Goal: Task Accomplishment & Management: Manage account settings

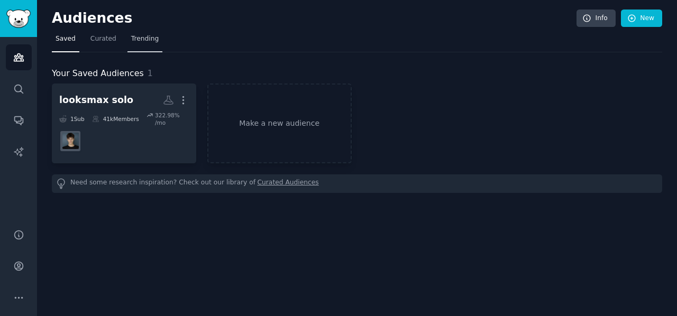
click at [131, 37] on span "Trending" at bounding box center [145, 39] width 28 height 10
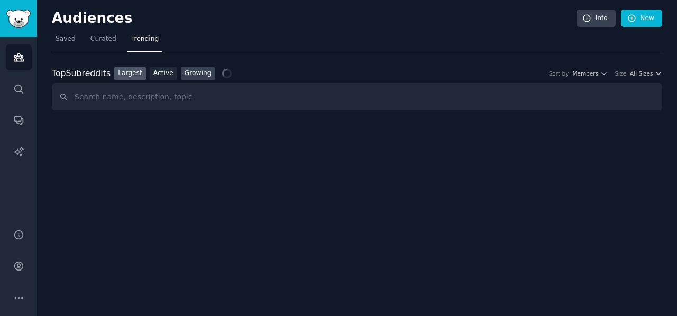
click at [186, 79] on link "Growing" at bounding box center [198, 73] width 34 height 13
click at [593, 70] on span "Yearly" at bounding box center [590, 73] width 16 height 7
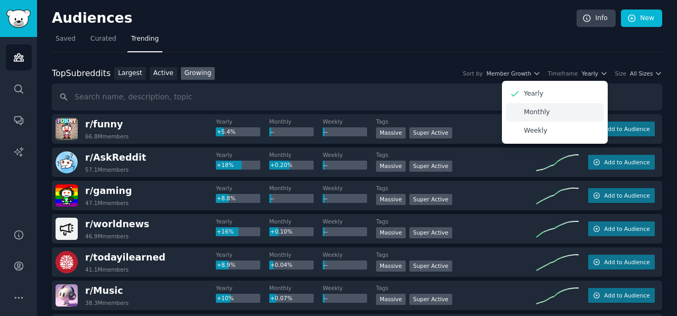
click at [555, 115] on div "Monthly" at bounding box center [555, 112] width 98 height 19
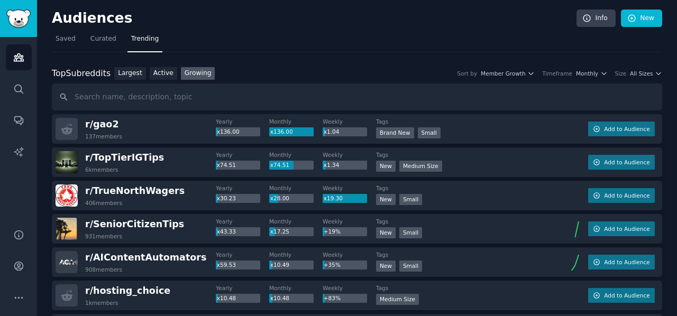
click at [653, 77] on div "Top Subreddits Top Subreddits Largest Active Growing Sort by Member Growth Time…" at bounding box center [357, 73] width 610 height 13
click at [651, 74] on button "All Sizes" at bounding box center [646, 73] width 32 height 7
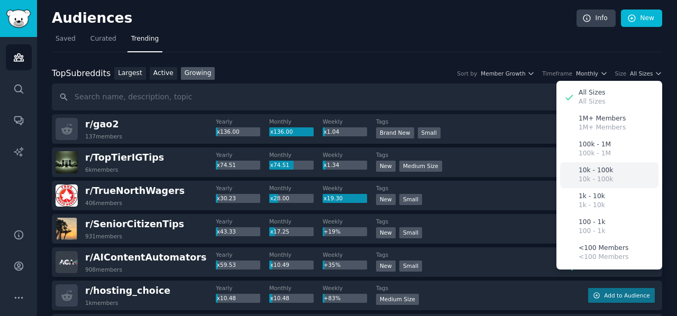
click at [591, 170] on p "10k - 100k" at bounding box center [596, 171] width 34 height 10
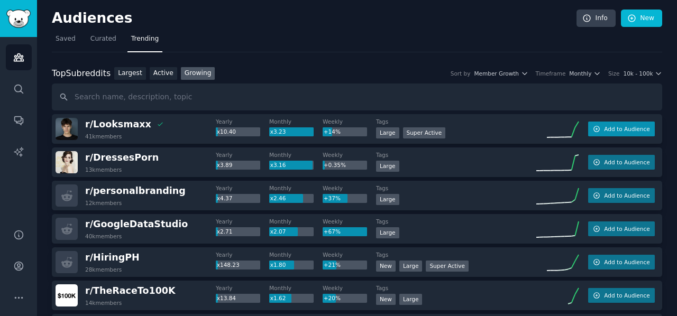
click at [622, 126] on span "Add to Audience" at bounding box center [626, 128] width 45 height 7
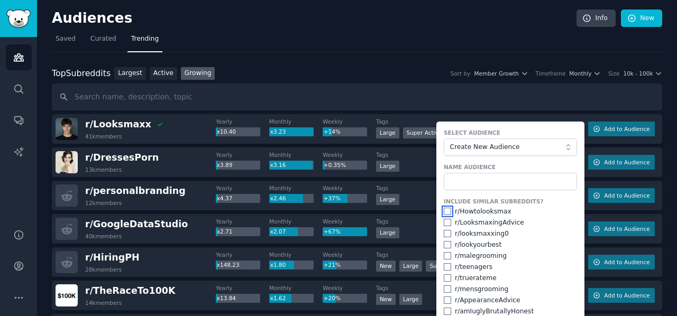
click at [444, 208] on input "checkbox" at bounding box center [447, 211] width 7 height 7
checkbox input "true"
click at [444, 221] on input "checkbox" at bounding box center [447, 222] width 7 height 7
checkbox input "true"
click at [444, 233] on input "checkbox" at bounding box center [447, 233] width 7 height 7
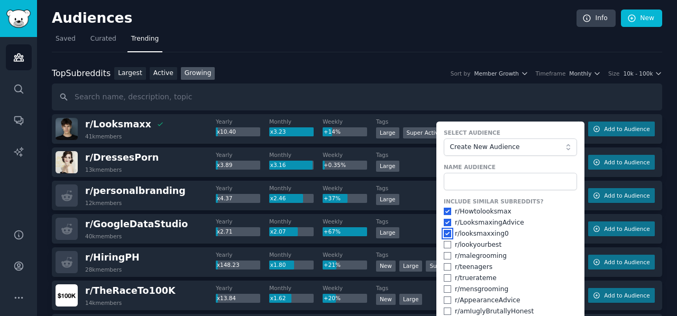
checkbox input "true"
click at [444, 245] on input "checkbox" at bounding box center [447, 244] width 7 height 7
checkbox input "false"
click at [444, 255] on input "checkbox" at bounding box center [447, 255] width 7 height 7
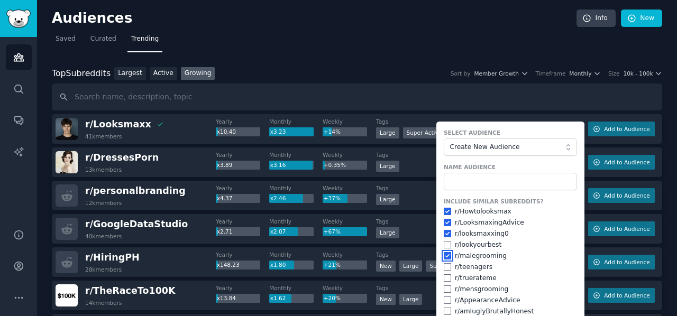
checkbox input "true"
click at [445, 286] on input "checkbox" at bounding box center [447, 289] width 7 height 7
checkbox input "true"
click at [444, 300] on input "checkbox" at bounding box center [447, 300] width 7 height 7
checkbox input "true"
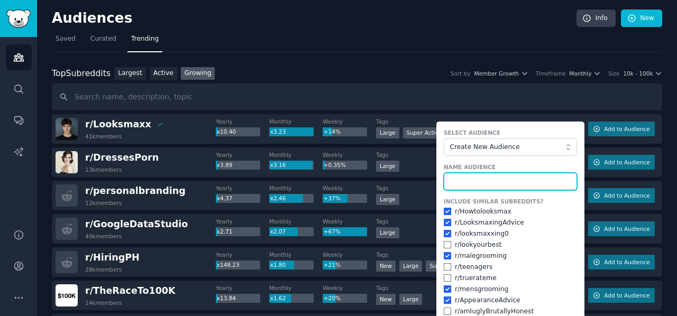
click at [471, 180] on input "text" at bounding box center [510, 182] width 133 height 18
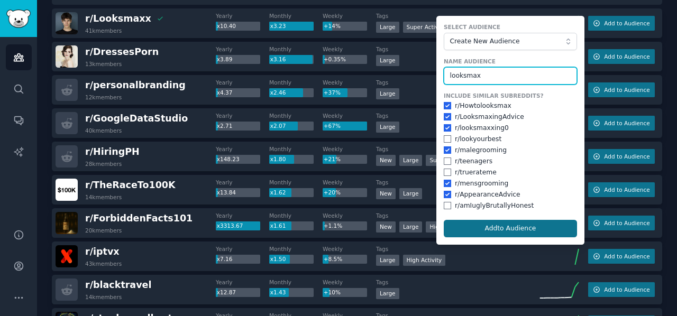
type input "looksmax"
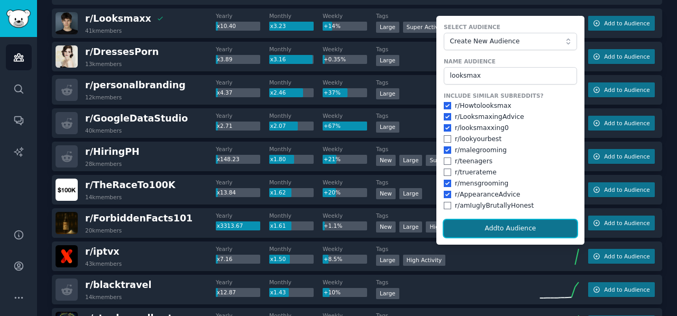
click at [512, 224] on button "Add to Audience" at bounding box center [510, 229] width 133 height 18
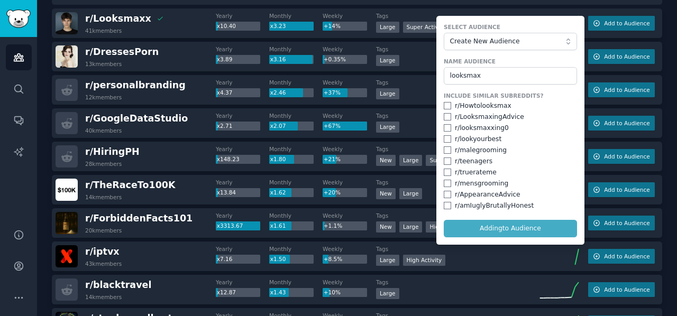
checkbox input "false"
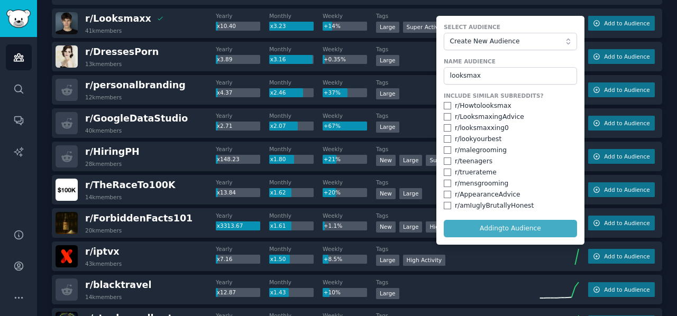
checkbox input "false"
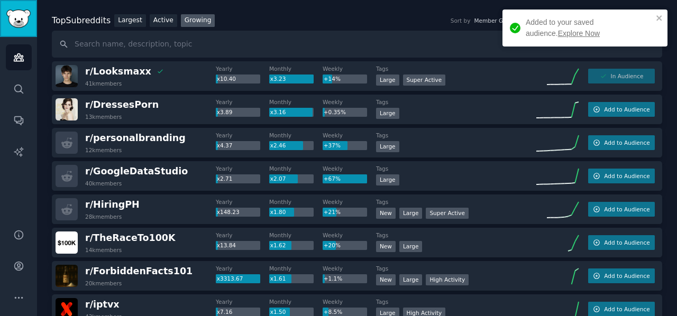
scroll to position [0, 0]
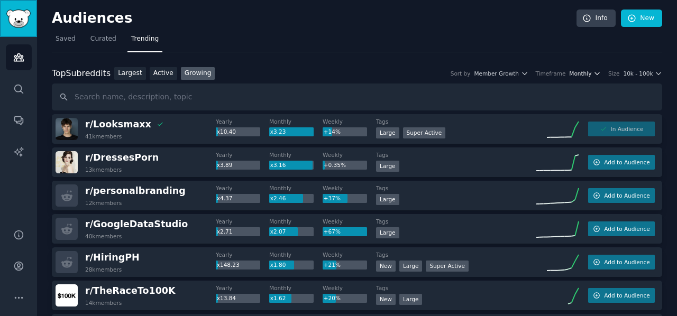
click at [588, 71] on span "Monthly" at bounding box center [580, 73] width 22 height 7
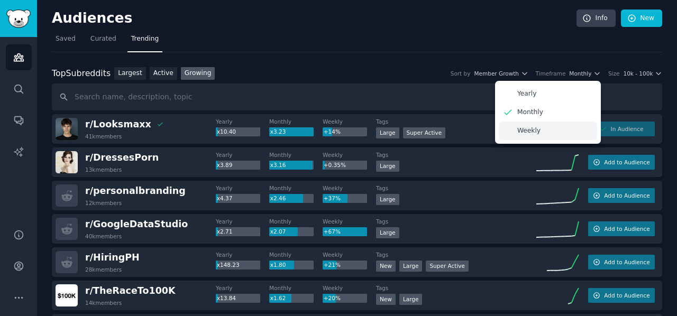
click at [534, 125] on div "Weekly" at bounding box center [548, 131] width 98 height 19
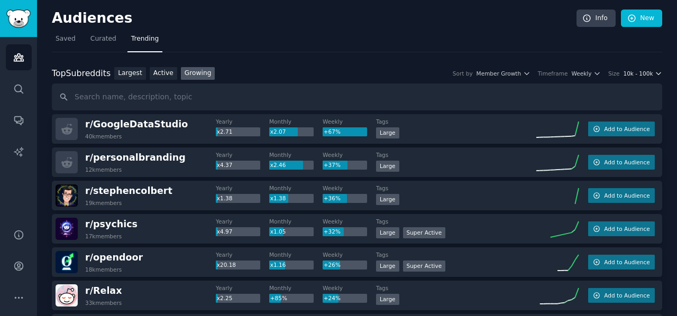
click at [643, 75] on span "10k - 100k" at bounding box center [638, 73] width 30 height 7
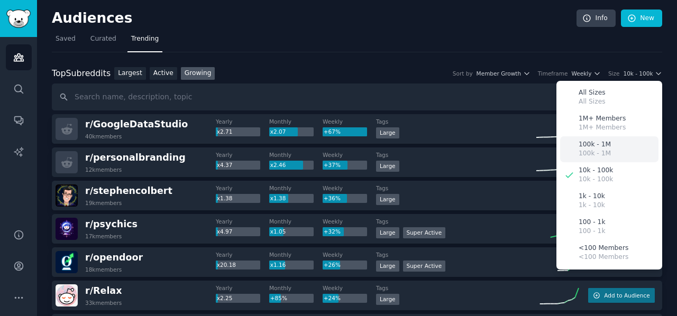
click at [620, 150] on div "100k - 1M 100k - 1M" at bounding box center [609, 149] width 98 height 26
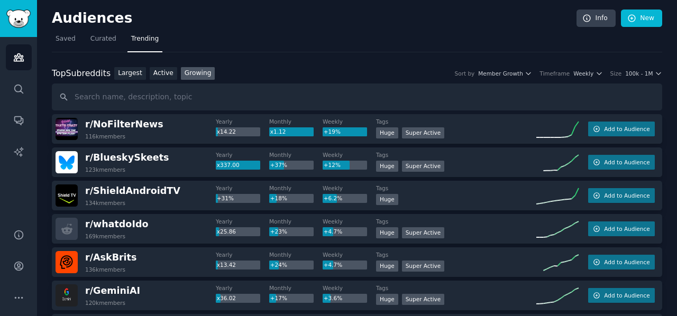
scroll to position [53, 0]
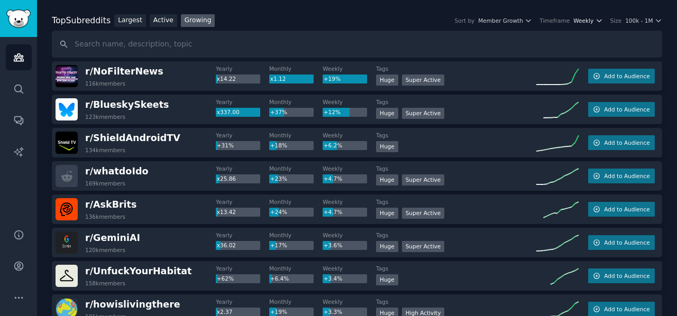
click at [593, 17] on span "Weekly" at bounding box center [583, 20] width 20 height 7
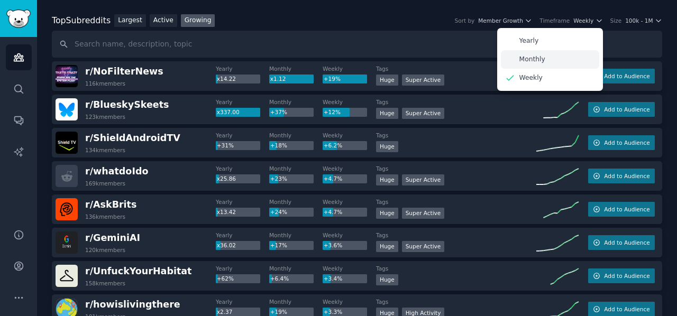
click at [556, 58] on div "Monthly" at bounding box center [550, 59] width 98 height 19
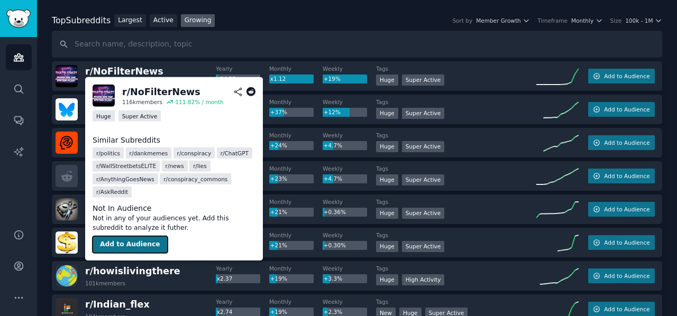
click at [145, 241] on button "Add to Audience" at bounding box center [130, 244] width 75 height 17
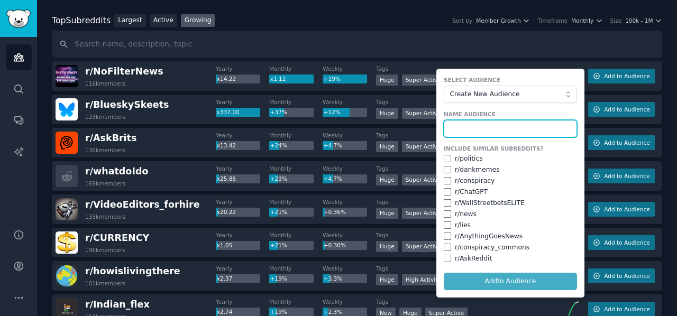
paste input "nofilternews.com"
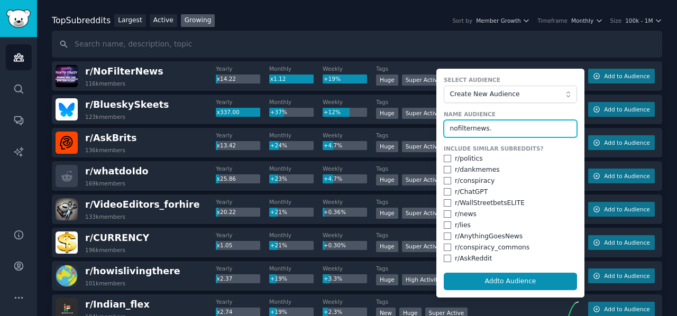
click at [468, 128] on input "nofilternews." at bounding box center [510, 129] width 133 height 18
click at [453, 129] on input "nofilter news." at bounding box center [510, 129] width 133 height 18
click at [490, 129] on input "no filter news." at bounding box center [510, 129] width 133 height 18
type input "no filter news solo"
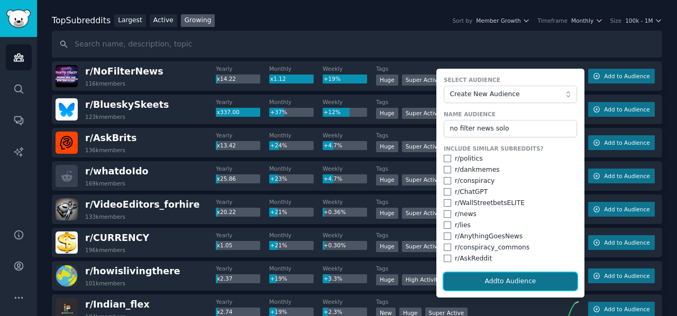
click at [497, 284] on button "Add to Audience" at bounding box center [510, 282] width 133 height 18
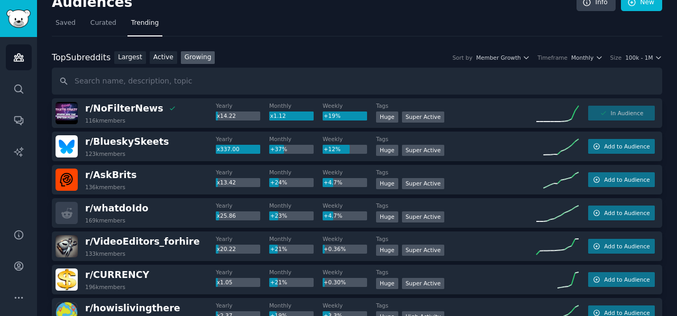
scroll to position [0, 0]
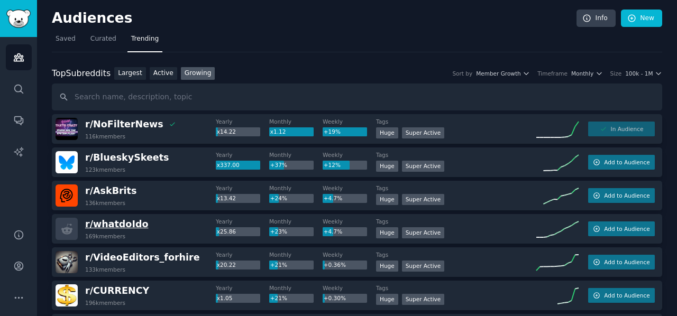
click at [120, 222] on span "r/ whatdoIdo" at bounding box center [116, 224] width 63 height 11
click at [581, 72] on span "Monthly" at bounding box center [582, 73] width 22 height 7
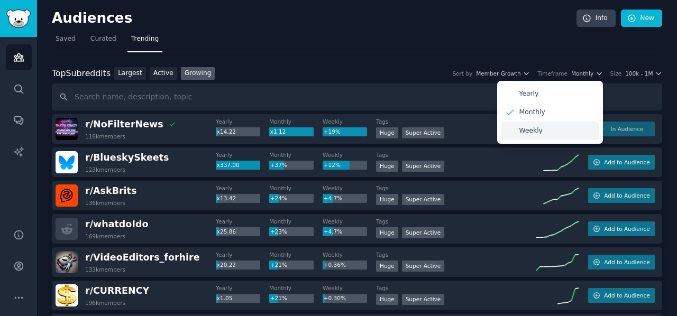
click at [557, 124] on div "Weekly" at bounding box center [550, 131] width 98 height 19
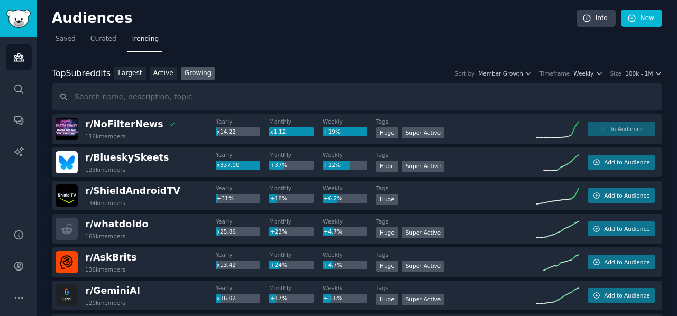
scroll to position [53, 0]
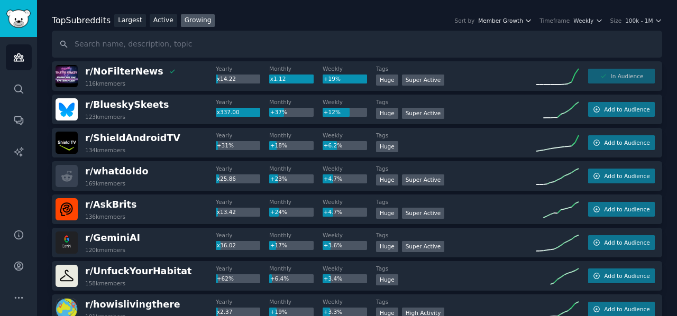
click at [502, 21] on span "Member Growth" at bounding box center [500, 20] width 45 height 7
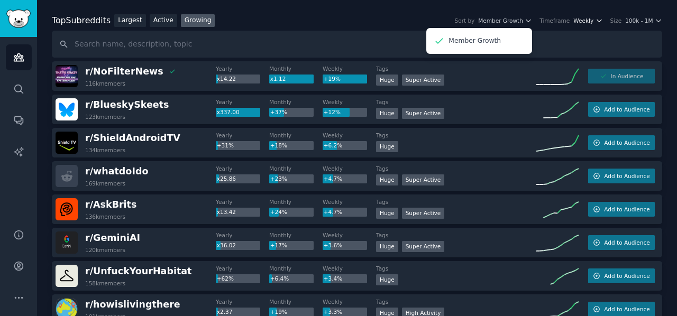
click at [589, 21] on span "Weekly" at bounding box center [583, 20] width 20 height 7
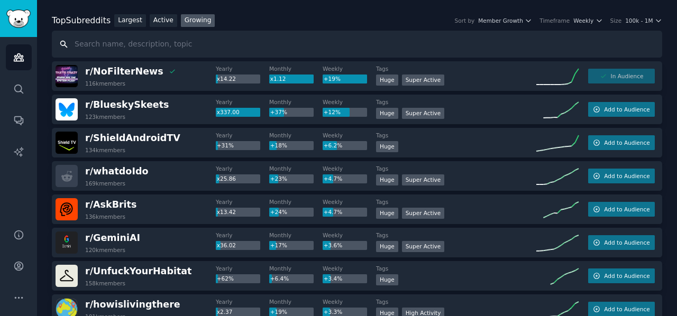
click at [411, 36] on input "text" at bounding box center [357, 44] width 610 height 27
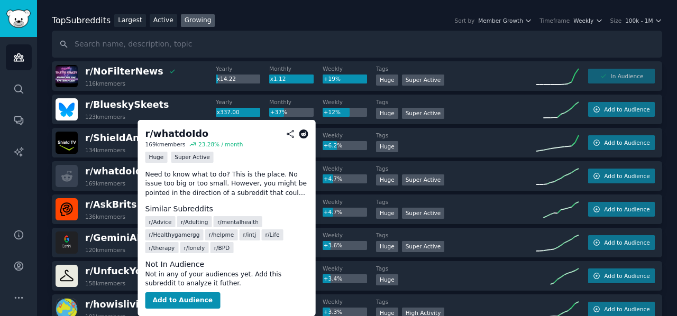
click at [168, 135] on div "r/ whatdoIdo" at bounding box center [176, 133] width 63 height 13
copy div "whatdoIdo"
click at [197, 302] on button "Add to Audience" at bounding box center [182, 300] width 75 height 17
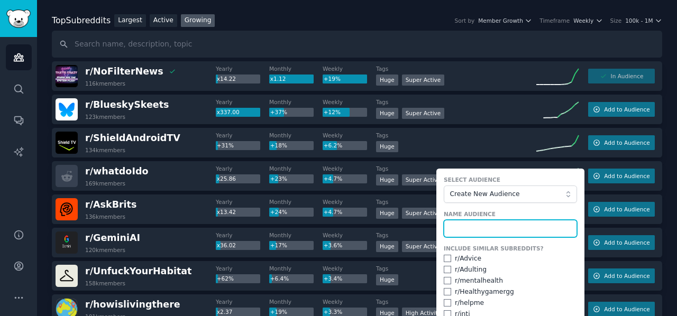
paste input "whatdoIdo"
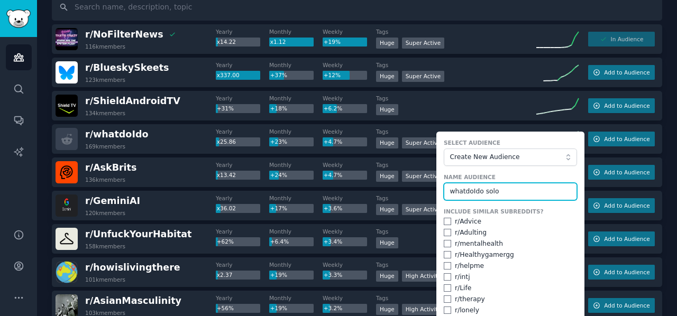
scroll to position [159, 0]
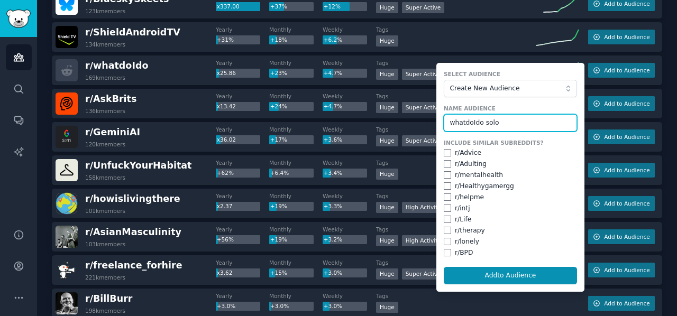
type input "whatdoIdo solo"
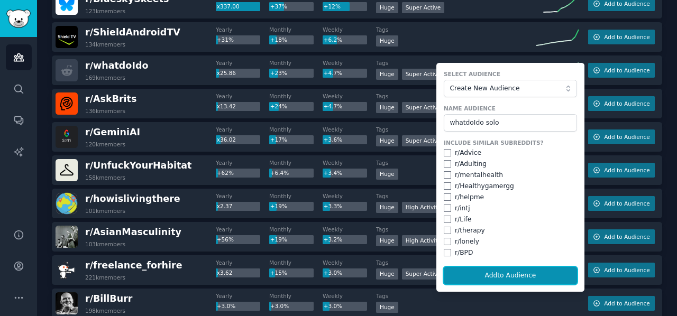
click at [518, 277] on button "Add to Audience" at bounding box center [510, 276] width 133 height 18
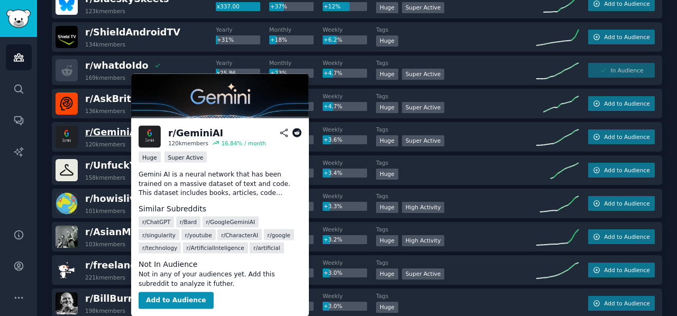
drag, startPoint x: 121, startPoint y: 136, endPoint x: 98, endPoint y: 129, distance: 23.4
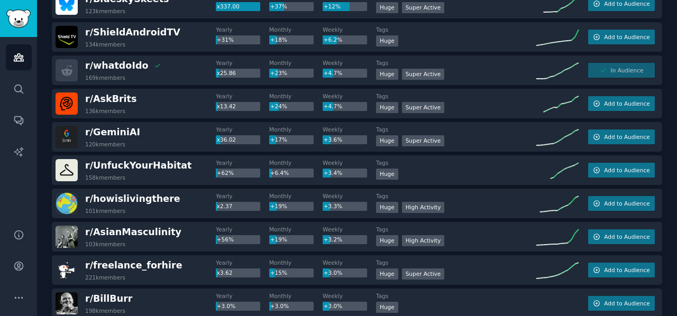
drag, startPoint x: 98, startPoint y: 129, endPoint x: 36, endPoint y: 154, distance: 67.4
click at [36, 154] on div "Audiences Search Conversations AI Reports" at bounding box center [18, 126] width 37 height 179
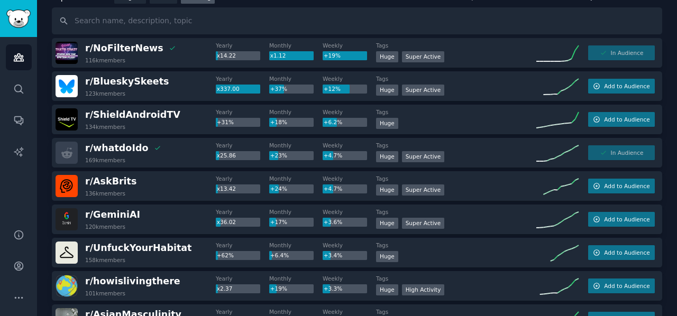
scroll to position [0, 0]
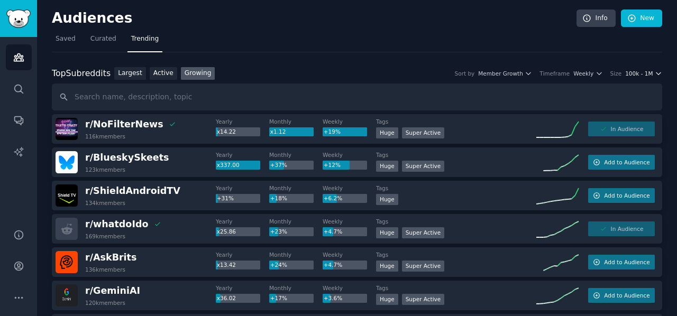
click at [646, 73] on span "100k - 1M" at bounding box center [639, 73] width 28 height 7
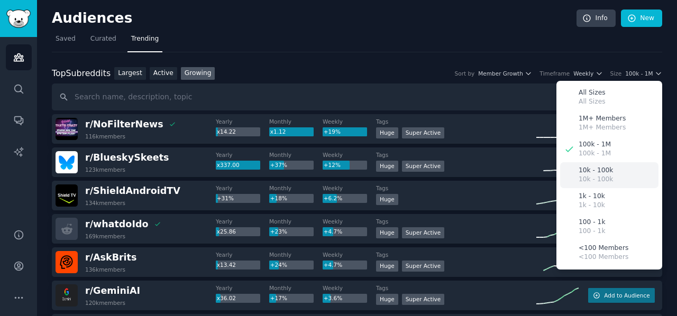
click at [595, 167] on p "10k - 100k" at bounding box center [596, 171] width 34 height 10
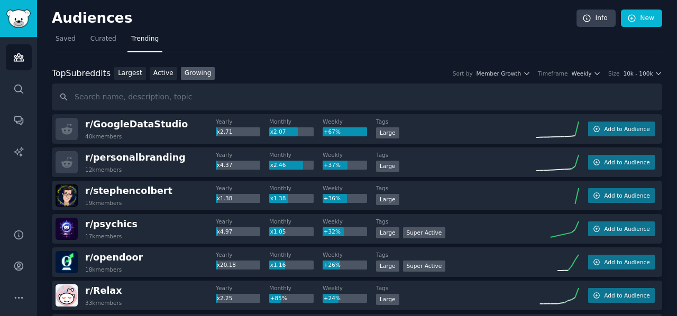
click at [639, 68] on div "Top Subreddits Top Subreddits Largest Active Growing Sort by Member Growth Time…" at bounding box center [357, 73] width 610 height 13
click at [639, 72] on span "10k - 100k" at bounding box center [638, 73] width 30 height 7
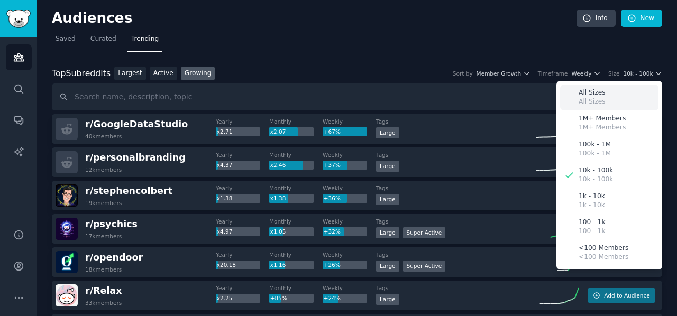
click at [584, 98] on p "All Sizes" at bounding box center [592, 102] width 27 height 10
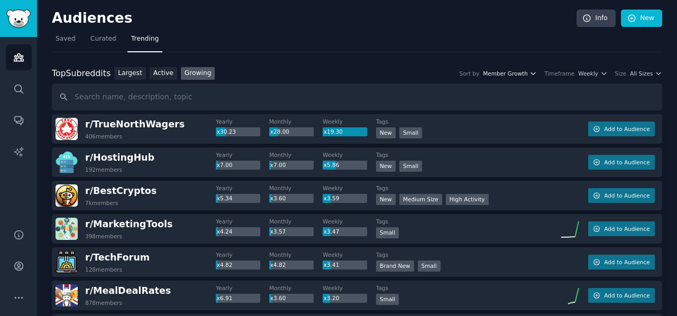
click at [504, 71] on span "Member Growth" at bounding box center [505, 73] width 45 height 7
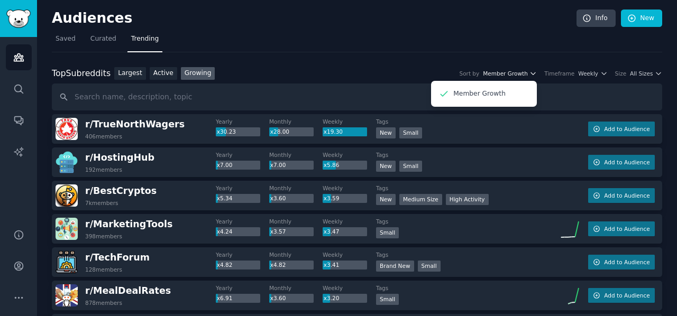
click at [504, 71] on span "Member Growth" at bounding box center [505, 73] width 45 height 7
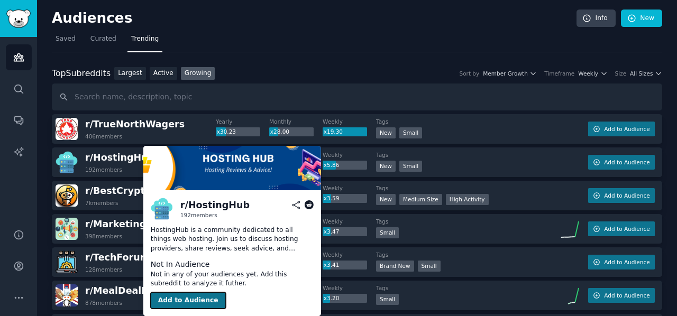
click at [191, 296] on button "Add to Audience" at bounding box center [188, 300] width 75 height 17
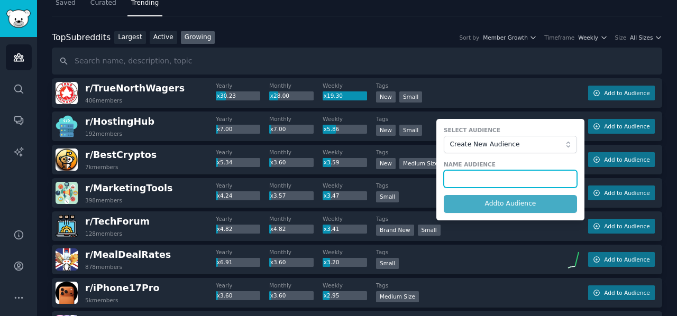
scroll to position [53, 0]
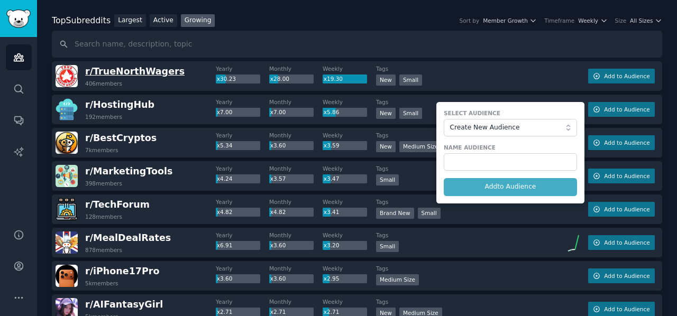
click at [139, 75] on span "r/ TrueNorthWagers" at bounding box center [134, 71] width 99 height 11
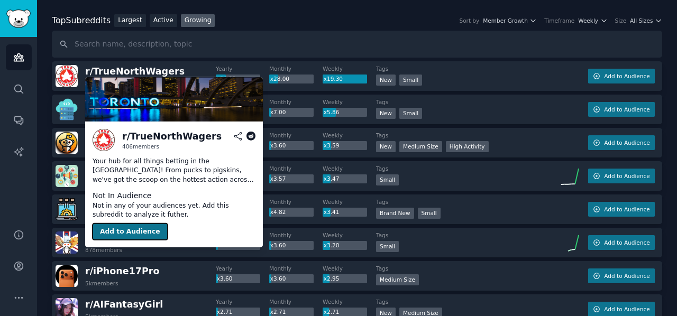
click at [138, 231] on button "Add to Audience" at bounding box center [130, 231] width 75 height 17
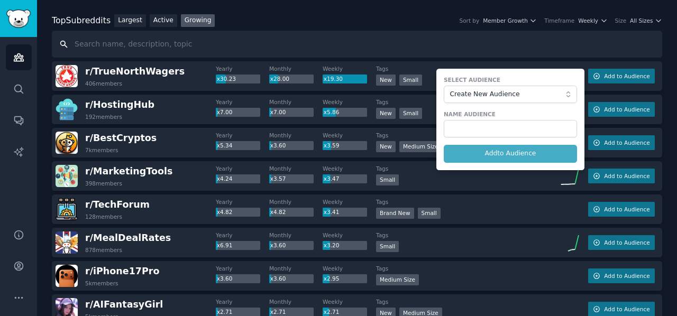
click at [399, 43] on input "text" at bounding box center [357, 44] width 610 height 27
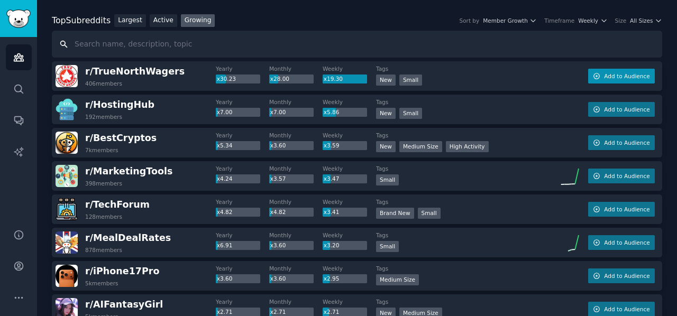
click at [605, 70] on button "Add to Audience" at bounding box center [621, 76] width 67 height 15
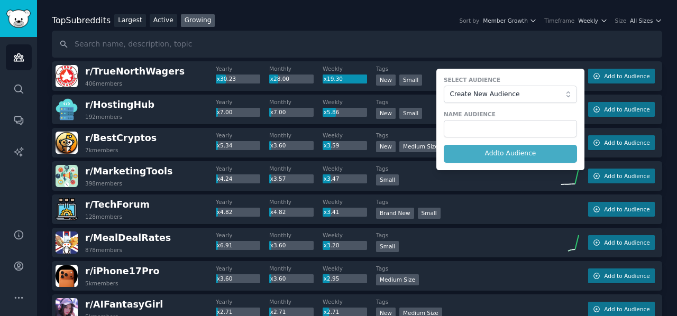
click at [450, 28] on div "Top Subreddits Top Subreddits Largest Active Growing Sort by Member Growth Time…" at bounding box center [357, 36] width 610 height 44
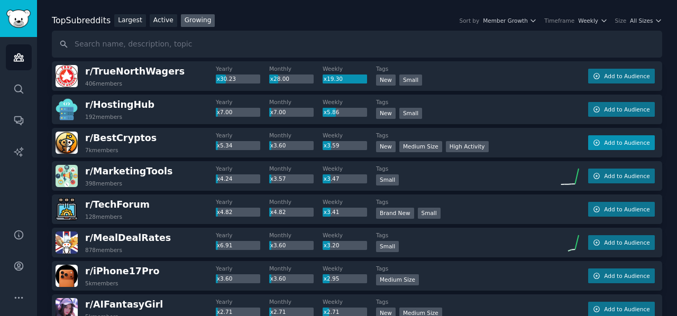
click at [615, 148] on button "Add to Audience" at bounding box center [621, 142] width 67 height 15
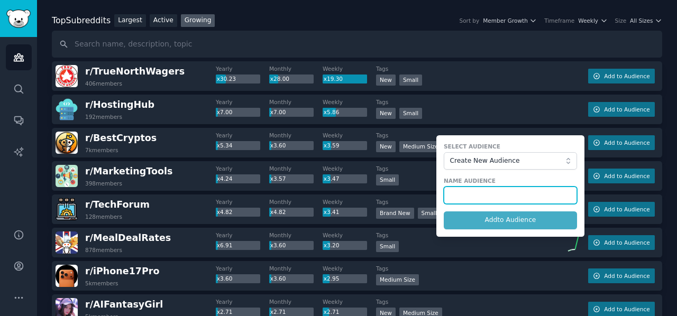
click at [516, 199] on input "text" at bounding box center [510, 196] width 133 height 18
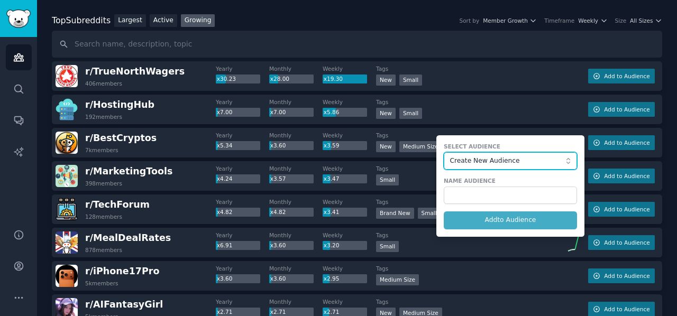
click at [493, 158] on span "Create New Audience" at bounding box center [508, 162] width 116 height 10
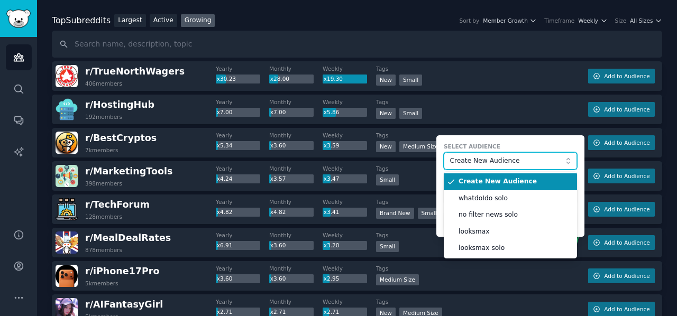
click at [493, 158] on span "Create New Audience" at bounding box center [508, 162] width 116 height 10
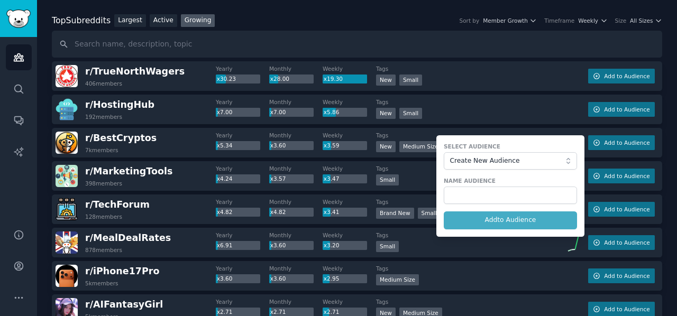
click at [342, 144] on div "x3.59" at bounding box center [345, 146] width 44 height 10
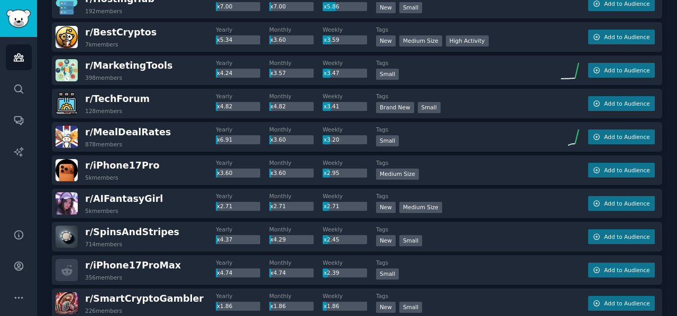
scroll to position [212, 0]
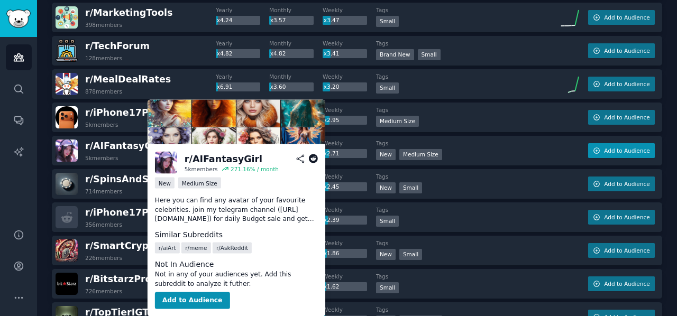
drag, startPoint x: 120, startPoint y: 150, endPoint x: 602, endPoint y: 151, distance: 482.4
click at [602, 151] on button "Add to Audience" at bounding box center [621, 150] width 67 height 15
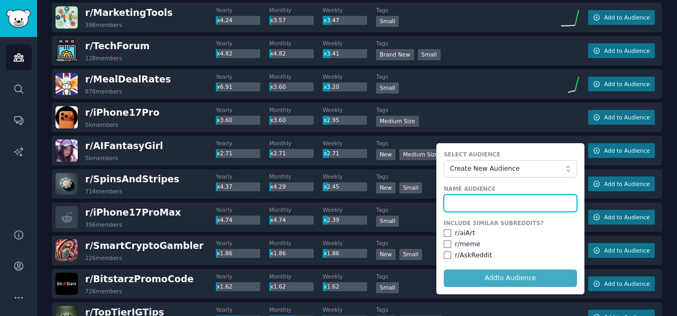
click at [494, 202] on input "text" at bounding box center [510, 204] width 133 height 18
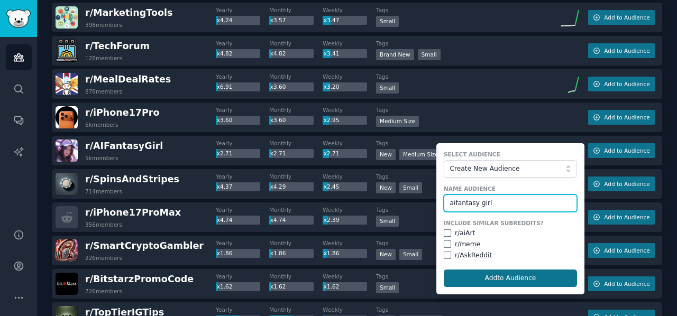
type input "aifantasy girl"
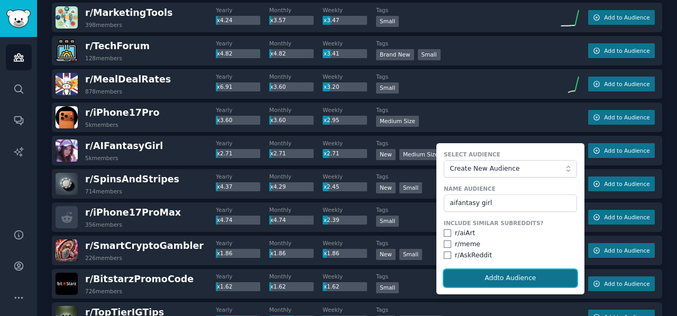
click at [479, 275] on button "Add to Audience" at bounding box center [510, 279] width 133 height 18
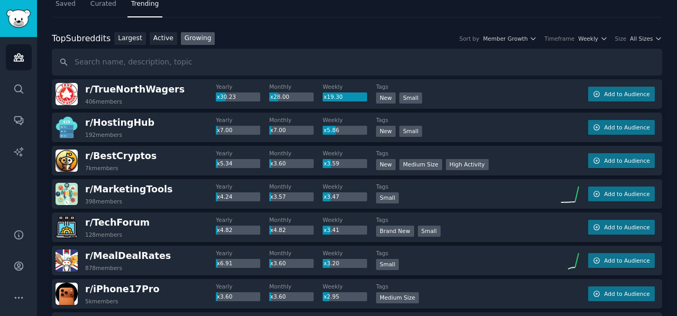
scroll to position [0, 0]
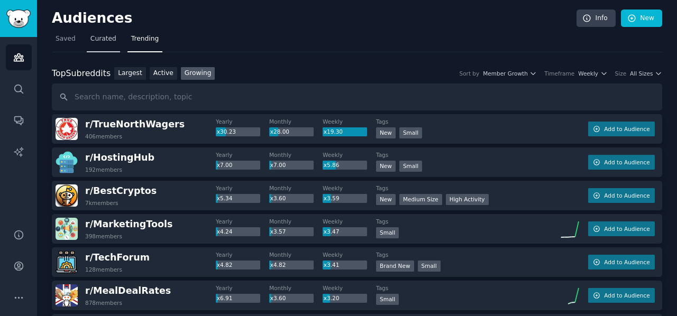
click at [106, 46] on link "Curated" at bounding box center [103, 42] width 33 height 22
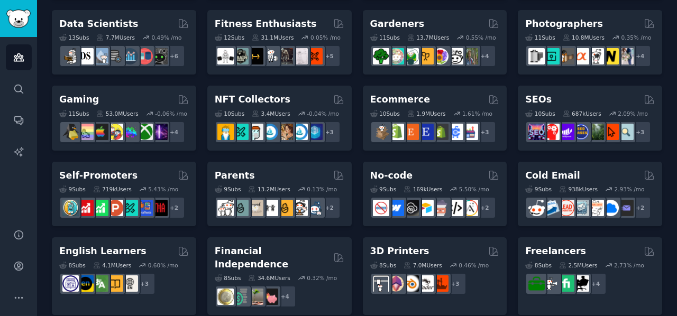
scroll to position [317, 0]
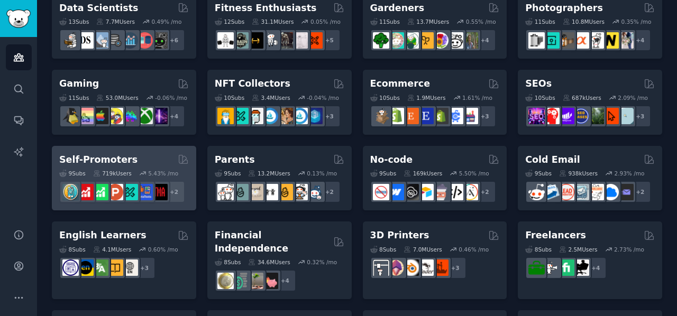
click at [113, 161] on h2 "Self-Promoters" at bounding box center [98, 159] width 78 height 13
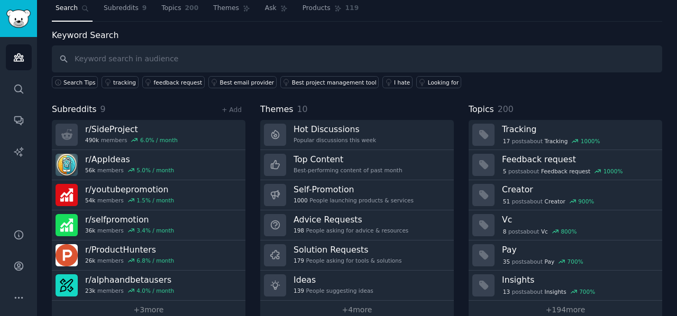
scroll to position [46, 0]
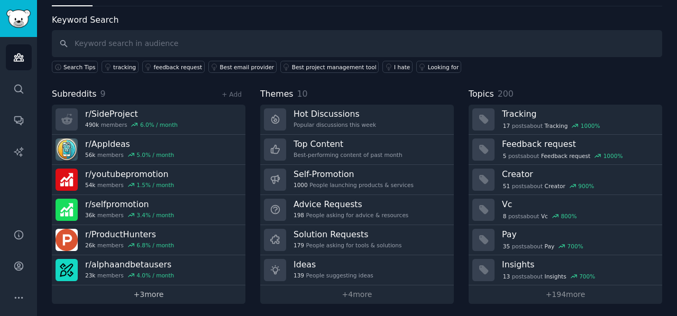
click at [145, 292] on link "+ 3 more" at bounding box center [149, 295] width 194 height 19
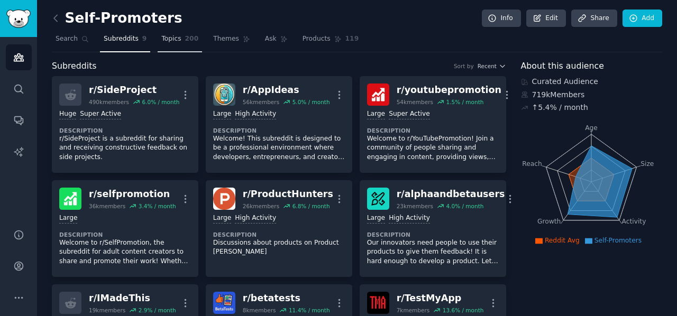
click at [170, 33] on link "Topics 200" at bounding box center [180, 42] width 44 height 22
click at [209, 33] on link "Themes" at bounding box center [231, 42] width 44 height 22
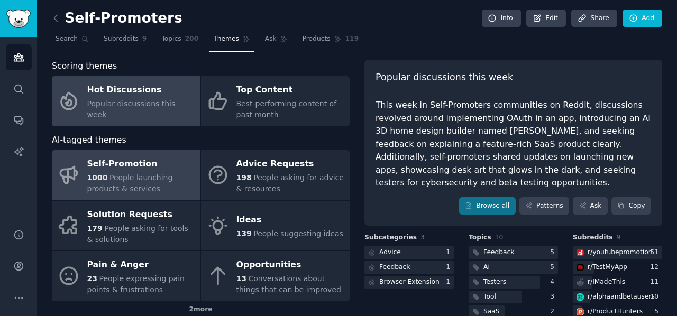
click at [173, 174] on span "People launching products & services" at bounding box center [130, 183] width 86 height 20
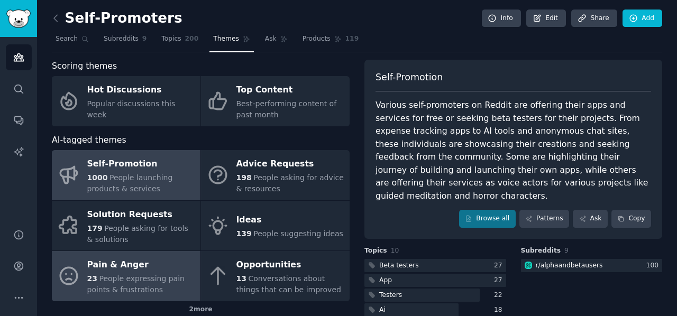
click at [160, 280] on span "People expressing pain points & frustrations" at bounding box center [135, 284] width 97 height 20
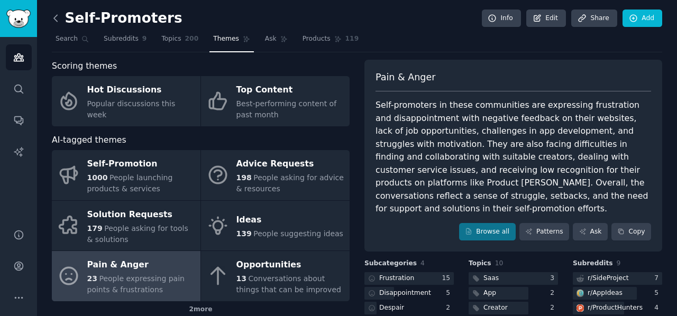
click at [53, 18] on icon at bounding box center [55, 18] width 11 height 11
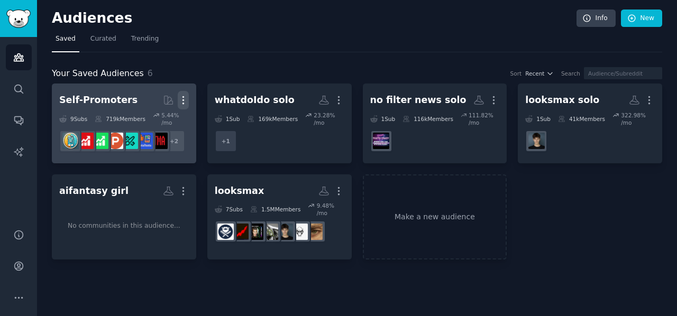
click at [183, 97] on icon "button" at bounding box center [182, 100] width 1 height 7
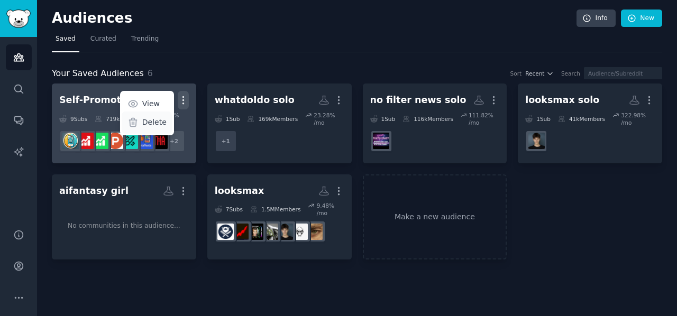
click at [156, 120] on p "Delete" at bounding box center [154, 122] width 24 height 11
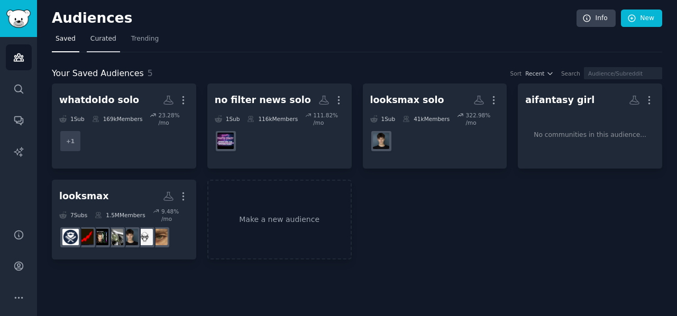
click at [105, 46] on link "Curated" at bounding box center [103, 42] width 33 height 22
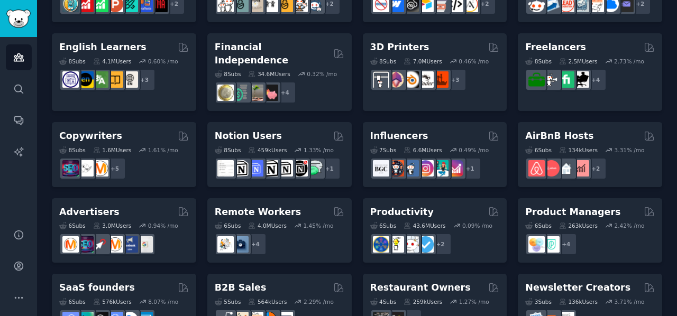
scroll to position [529, 0]
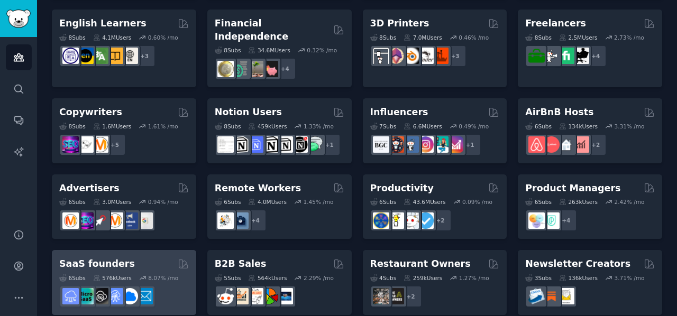
click at [83, 258] on h2 "SaaS founders" at bounding box center [97, 264] width 76 height 13
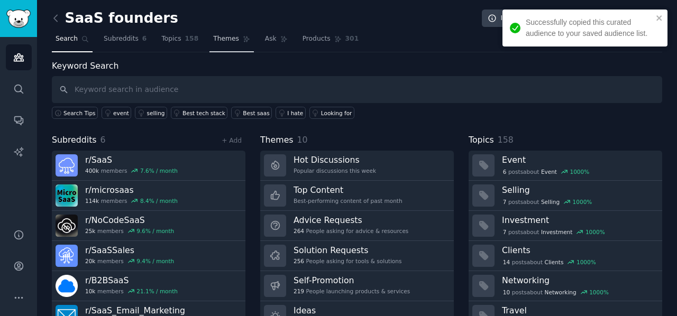
click at [243, 36] on icon at bounding box center [246, 38] width 7 height 7
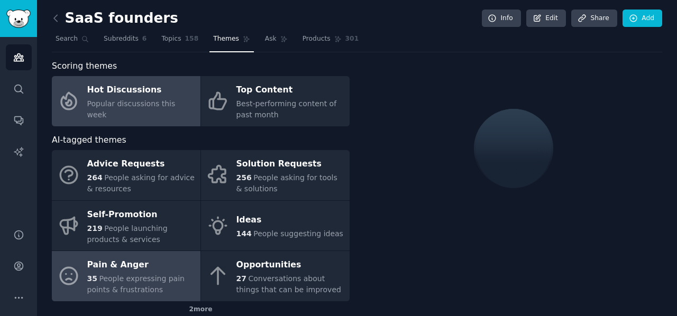
click at [154, 274] on span "People expressing pain points & frustrations" at bounding box center [135, 284] width 97 height 20
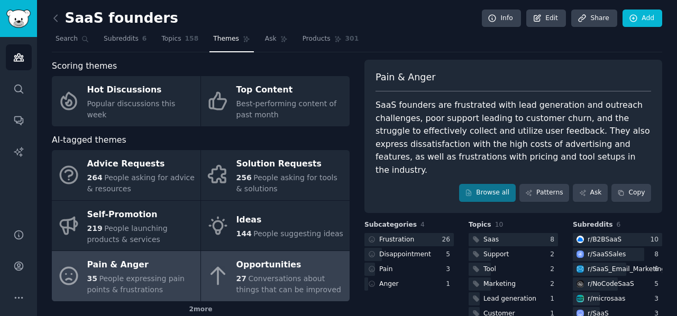
click at [233, 295] on link "Opportunities 27 Conversations about things that can be improved" at bounding box center [275, 276] width 149 height 50
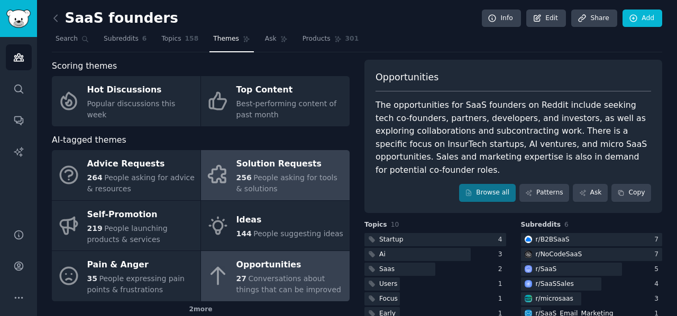
click at [221, 160] on link "Solution Requests 256 People asking for tools & solutions" at bounding box center [275, 175] width 149 height 50
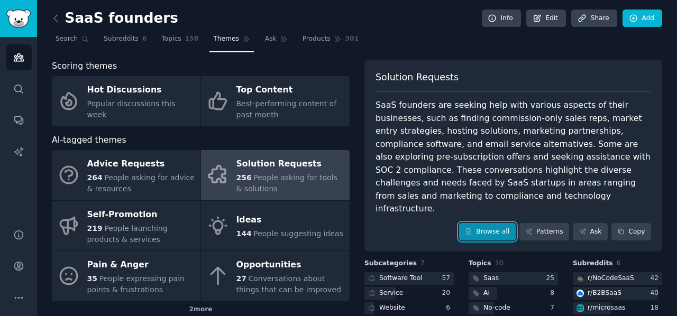
click at [472, 228] on icon at bounding box center [468, 231] width 7 height 7
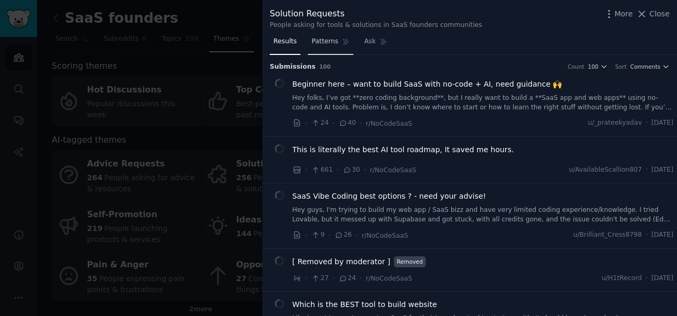
click at [335, 48] on link "Patterns" at bounding box center [330, 44] width 45 height 22
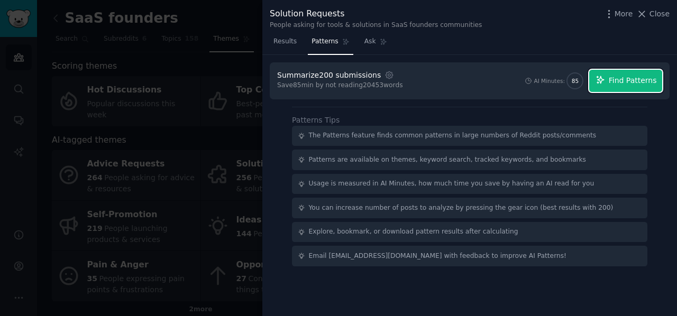
click at [637, 78] on span "Find Patterns" at bounding box center [633, 80] width 48 height 11
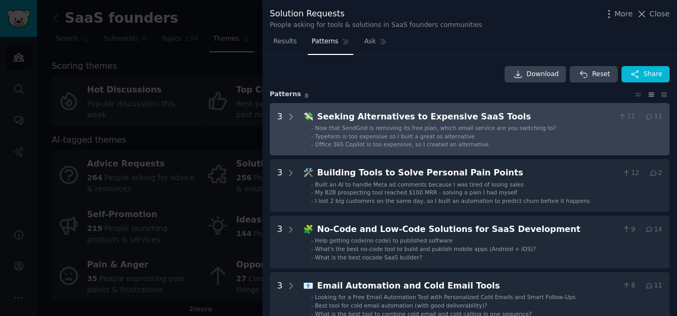
click at [546, 115] on div "Seeking Alternatives to Expensive SaaS Tools" at bounding box center [465, 117] width 297 height 13
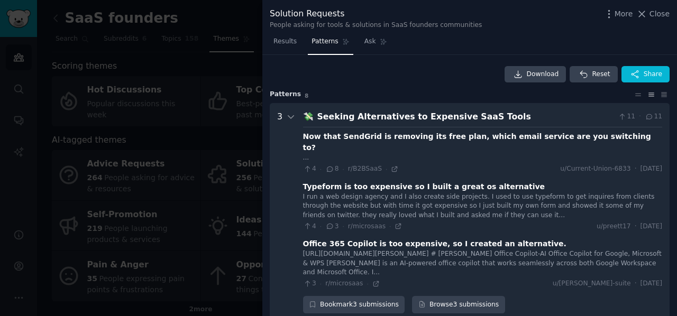
scroll to position [48, 0]
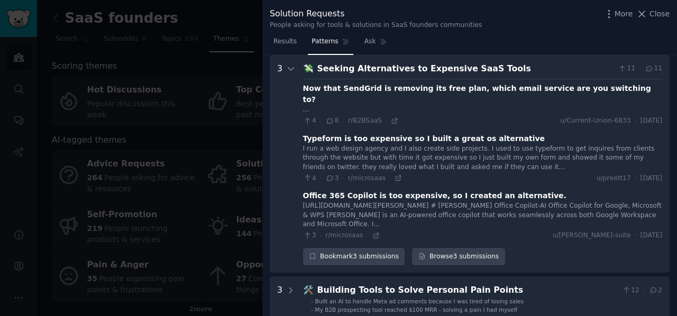
click at [353, 76] on div "💸 Seeking Alternatives to Expensive SaaS Tools 11 · 11 Now that SendGrid is rem…" at bounding box center [482, 164] width 359 height 204
click at [295, 66] on Tools "3 💸 Seeking Alternatives to Expensive SaaS Tools 11 · 11 Now that SendGrid is r…" at bounding box center [470, 164] width 400 height 218
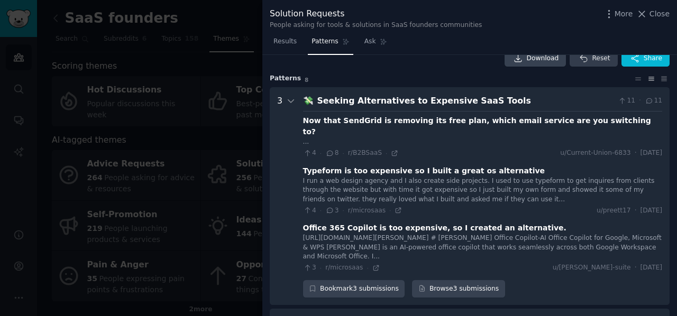
scroll to position [0, 0]
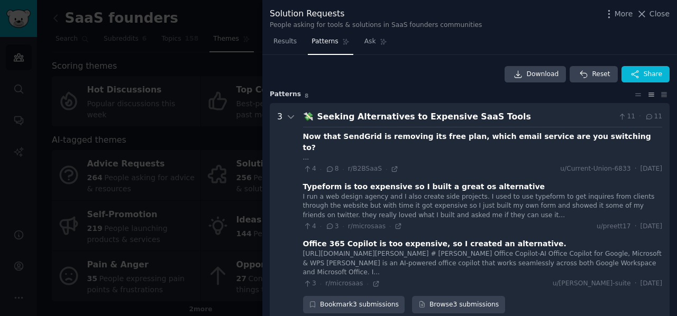
click at [324, 112] on div "Seeking Alternatives to Expensive SaaS Tools" at bounding box center [465, 117] width 297 height 13
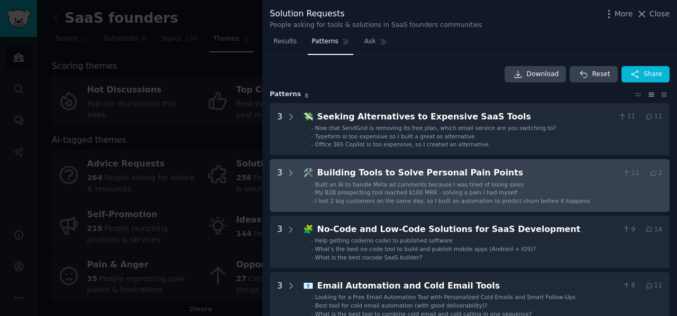
click at [523, 172] on div "Building Tools to Solve Personal Pain Points" at bounding box center [467, 173] width 301 height 13
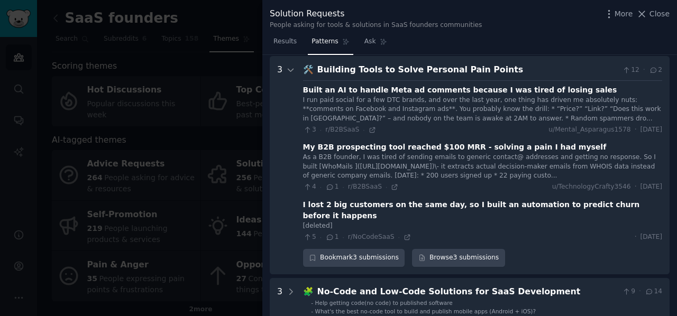
scroll to position [105, 0]
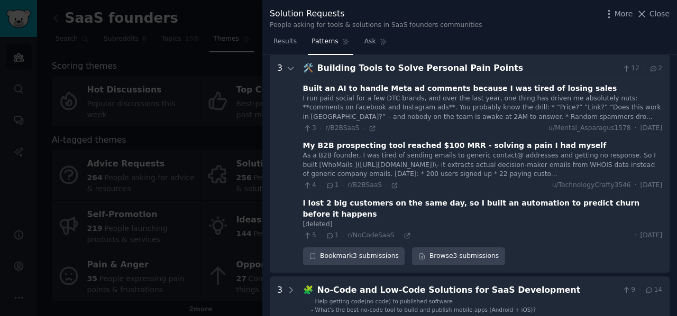
click at [402, 67] on div "Building Tools to Solve Personal Pain Points" at bounding box center [467, 68] width 301 height 13
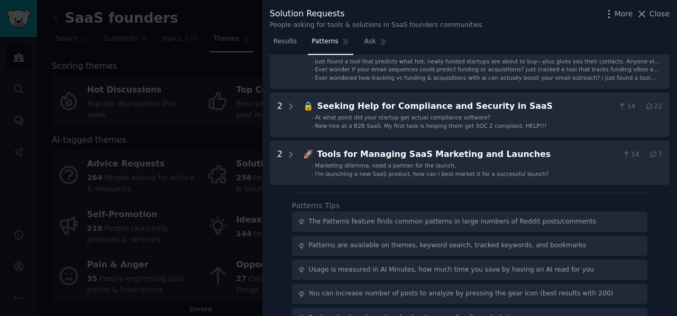
scroll to position [396, 0]
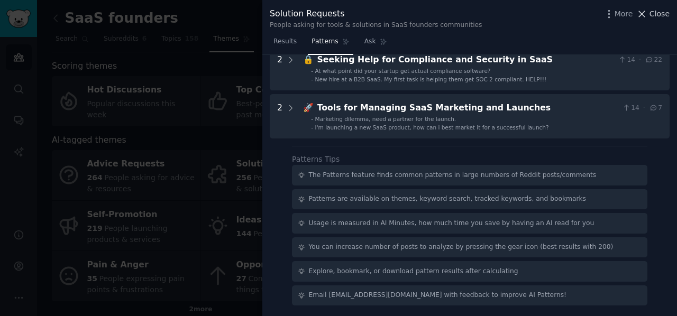
click at [652, 11] on span "Close" at bounding box center [659, 13] width 20 height 11
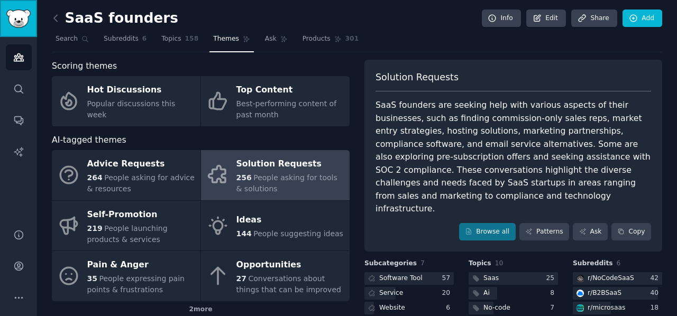
click at [13, 17] on img "Sidebar" at bounding box center [18, 19] width 24 height 19
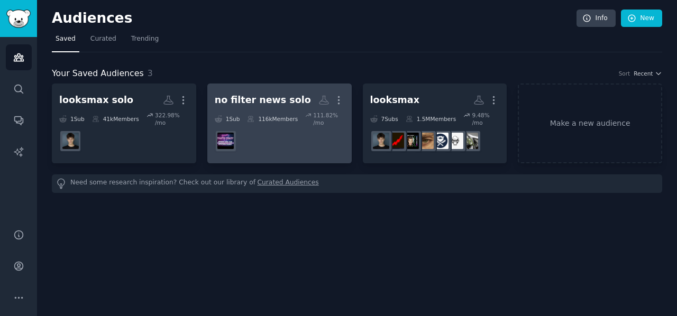
click at [251, 98] on div "no filter news solo" at bounding box center [263, 100] width 96 height 13
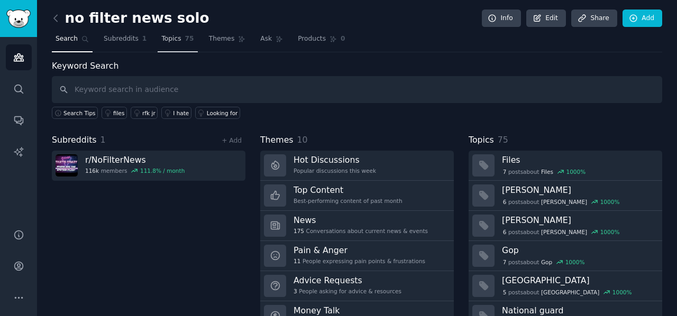
click at [161, 39] on span "Topics" at bounding box center [171, 39] width 20 height 10
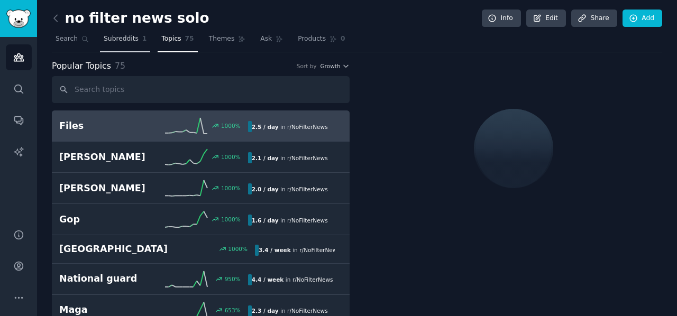
click at [118, 42] on span "Subreddits" at bounding box center [121, 39] width 35 height 10
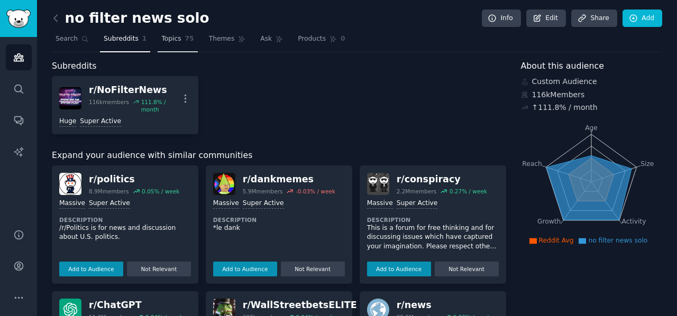
click at [169, 41] on span "Topics" at bounding box center [171, 39] width 20 height 10
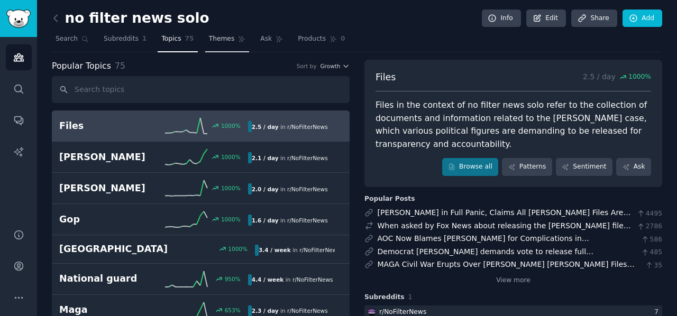
click at [211, 42] on span "Themes" at bounding box center [222, 39] width 26 height 10
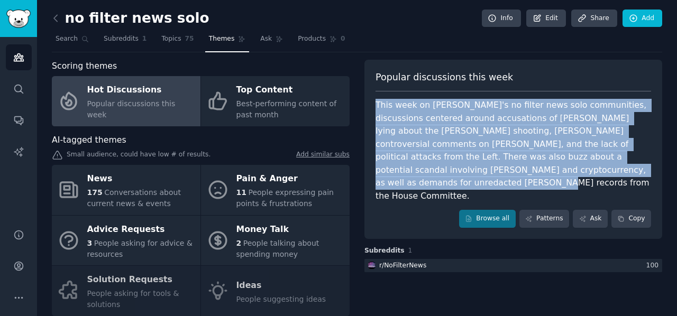
drag, startPoint x: 375, startPoint y: 103, endPoint x: 590, endPoint y: 169, distance: 224.7
click at [590, 169] on div "This week on [PERSON_NAME]'s no filter news solo communities, discussions cente…" at bounding box center [514, 151] width 276 height 104
copy div "This week on [PERSON_NAME]'s no filter news solo communities, discussions cente…"
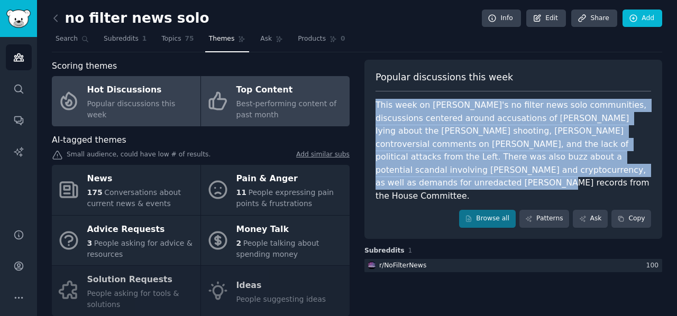
click at [238, 106] on span "Best-performing content of past month" at bounding box center [286, 109] width 100 height 20
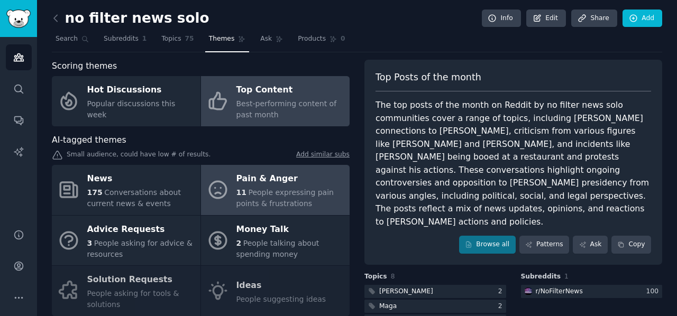
click at [233, 169] on link "Pain & Anger 11 People expressing pain points & frustrations" at bounding box center [275, 190] width 149 height 50
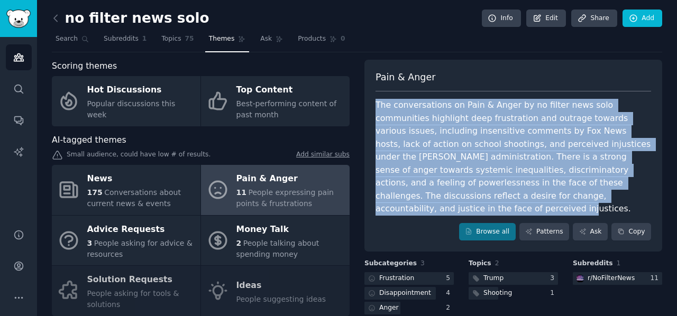
drag, startPoint x: 374, startPoint y: 104, endPoint x: 494, endPoint y: 190, distance: 147.5
click at [494, 190] on div "The conversations on Pain & Anger by no filter news solo communities highlight …" at bounding box center [514, 157] width 276 height 117
copy div "The conversations on Pain & Anger by no filter news solo communities highlight …"
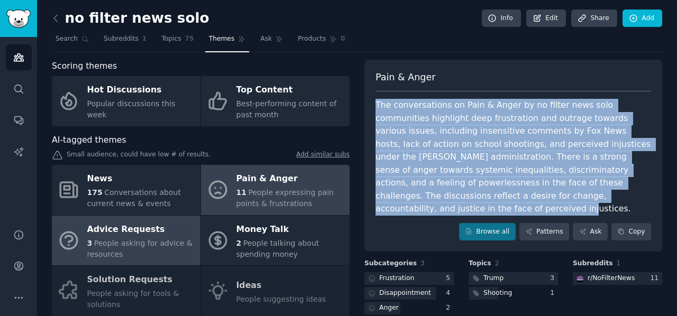
click at [136, 224] on div "Advice Requests" at bounding box center [141, 229] width 108 height 17
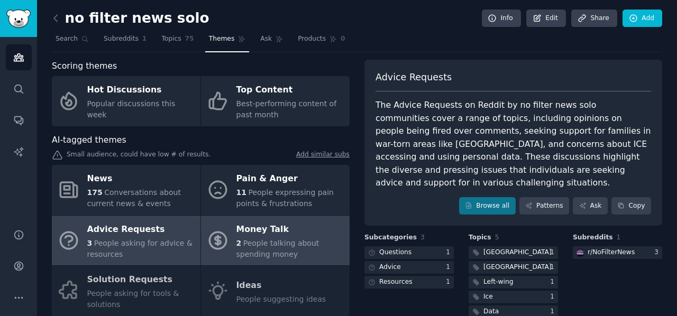
click at [214, 242] on icon at bounding box center [217, 240] width 17 height 17
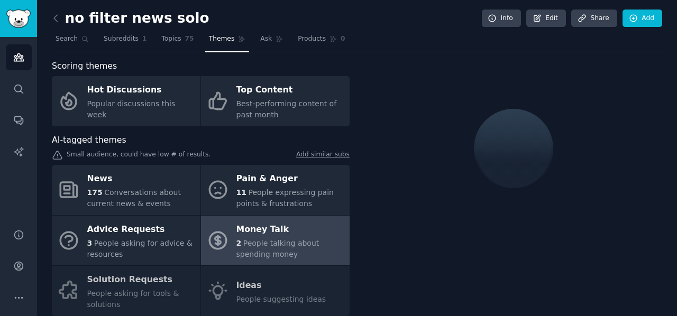
click at [69, 17] on h2 "no filter news solo" at bounding box center [130, 18] width 157 height 17
click at [56, 20] on icon at bounding box center [55, 18] width 3 height 6
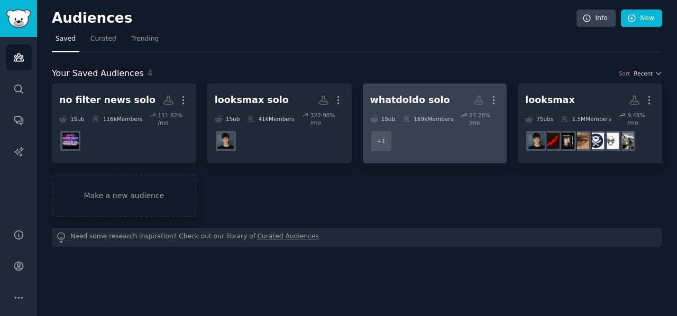
click at [410, 107] on h2 "whatdoIdo solo More" at bounding box center [435, 100] width 130 height 19
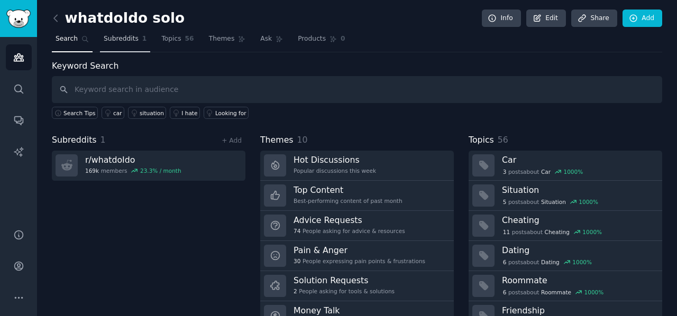
click at [124, 42] on span "Subreddits" at bounding box center [121, 39] width 35 height 10
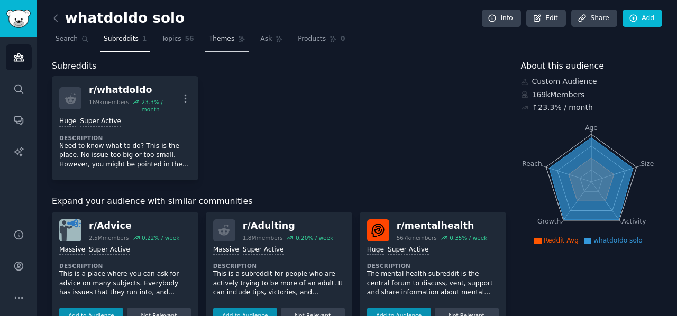
click at [211, 41] on span "Themes" at bounding box center [222, 39] width 26 height 10
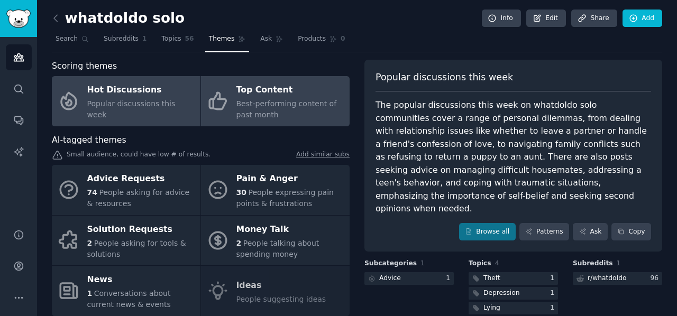
click at [267, 96] on div "Top Content" at bounding box center [290, 90] width 108 height 17
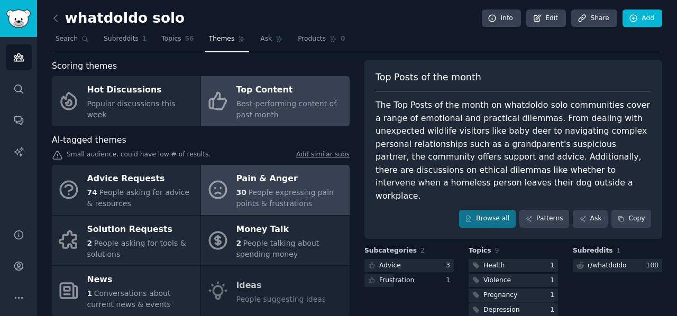
click at [213, 174] on link "Pain & Anger 30 People expressing pain points & frustrations" at bounding box center [275, 190] width 149 height 50
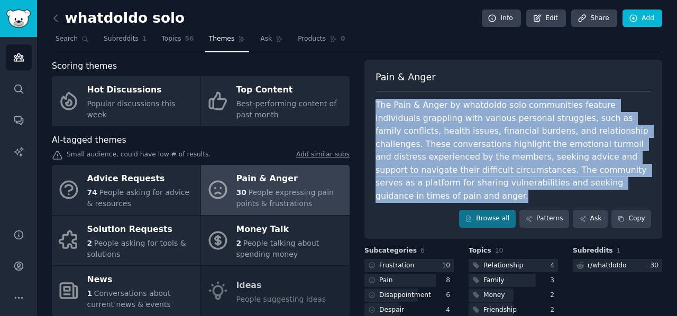
drag, startPoint x: 527, startPoint y: 182, endPoint x: 368, endPoint y: 109, distance: 174.7
click at [368, 109] on div "Pain & Anger The Pain & Anger by whatdoIdo solo communities feature individuals…" at bounding box center [513, 149] width 298 height 179
copy div "The Pain & Anger by whatdoIdo solo communities feature individuals grappling wi…"
click at [516, 210] on link "Browse all" at bounding box center [487, 219] width 57 height 18
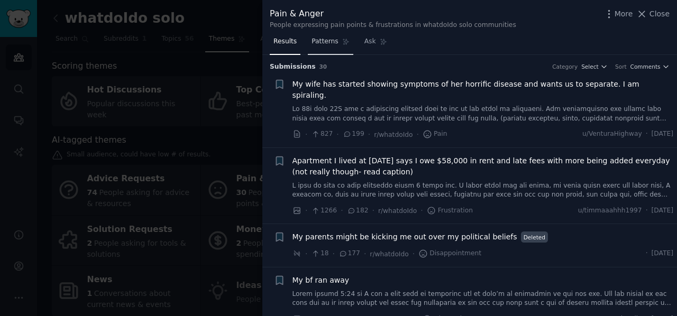
click at [325, 46] on link "Patterns" at bounding box center [330, 44] width 45 height 22
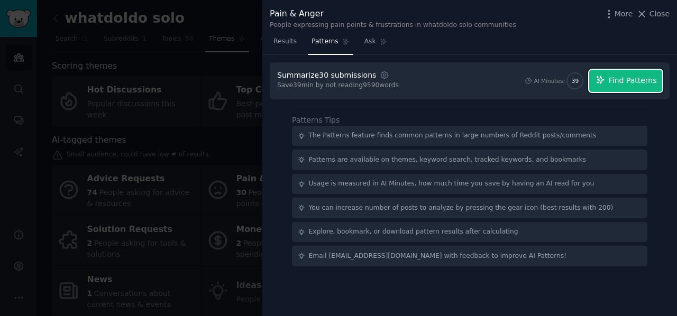
click at [630, 76] on span "Find Patterns" at bounding box center [633, 80] width 48 height 11
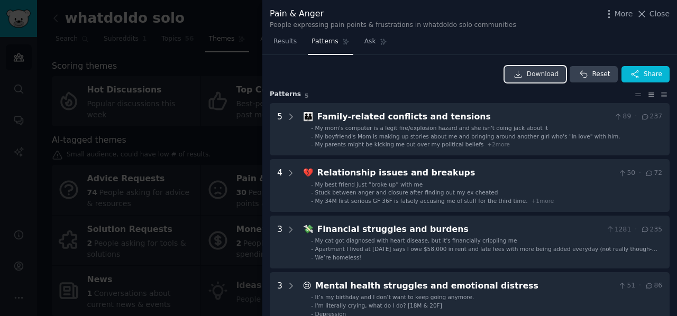
click at [523, 70] on icon at bounding box center [519, 75] width 10 height 10
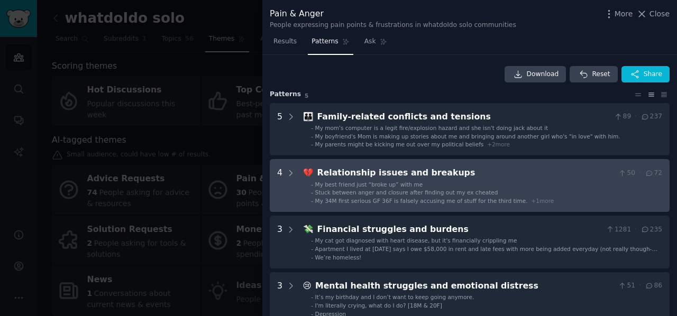
click at [346, 198] on span "My 34M first serious GF 36F is falsely accusing me of stuff for the third time." at bounding box center [421, 201] width 213 height 6
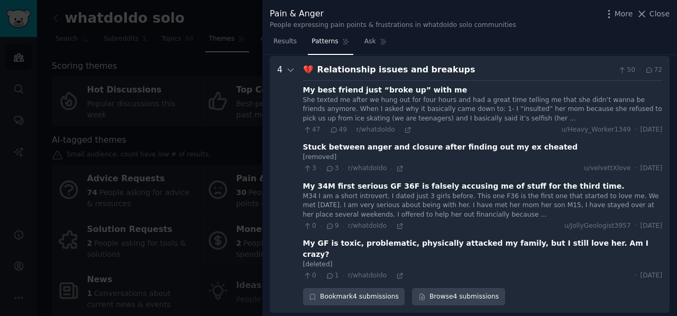
scroll to position [105, 0]
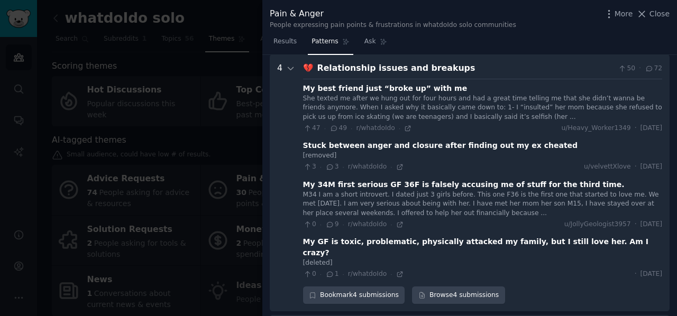
click at [354, 63] on div "Relationship issues and breakups" at bounding box center [465, 68] width 297 height 13
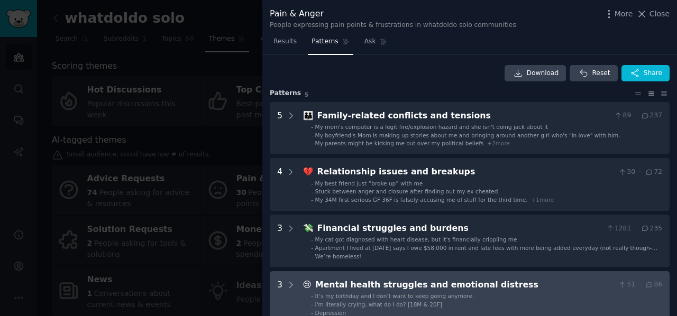
scroll to position [0, 0]
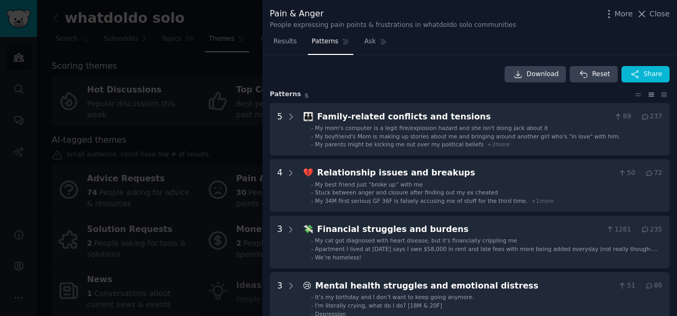
click at [220, 88] on div at bounding box center [338, 158] width 677 height 316
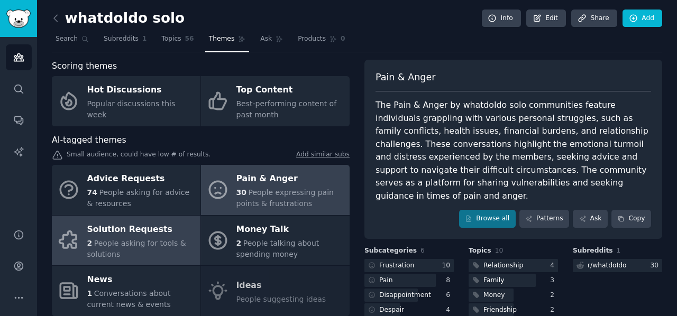
click at [172, 232] on div "Solution Requests" at bounding box center [141, 229] width 108 height 17
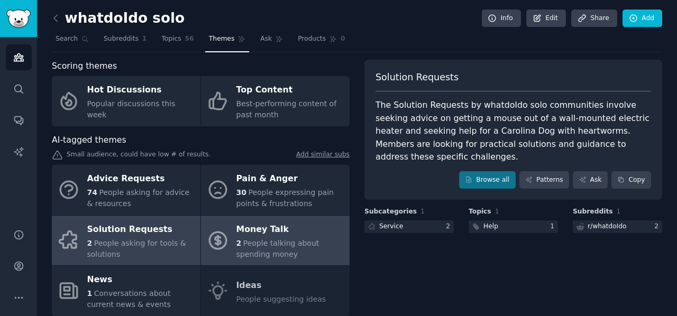
click at [281, 233] on div "Money Talk" at bounding box center [290, 229] width 108 height 17
